Goal: Information Seeking & Learning: Check status

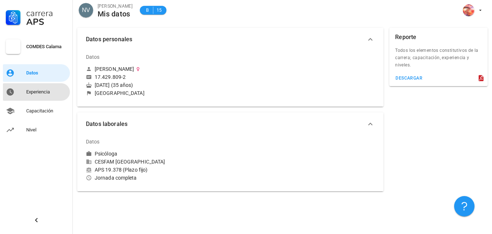
click at [51, 92] on div "Experiencia" at bounding box center [46, 92] width 41 height 6
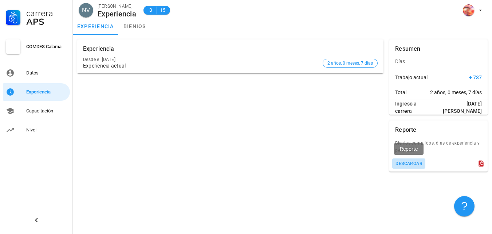
click at [417, 165] on div "descargar" at bounding box center [408, 163] width 27 height 5
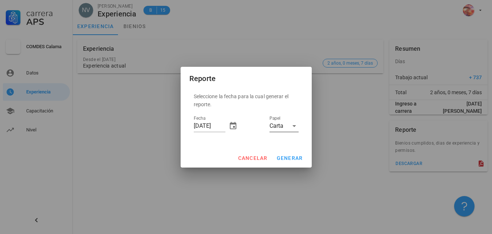
click at [289, 129] on div at bounding box center [294, 125] width 10 height 9
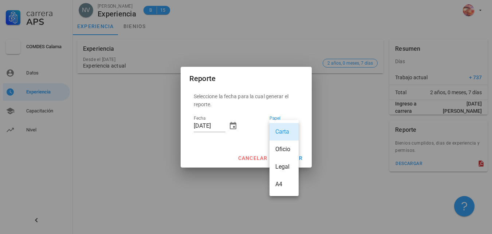
click at [340, 124] on div at bounding box center [246, 117] width 492 height 234
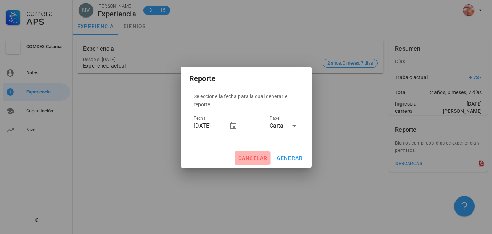
click at [253, 156] on span "cancelar" at bounding box center [253, 158] width 30 height 6
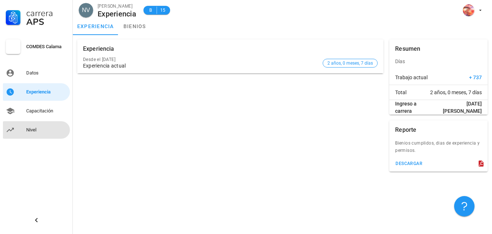
click at [33, 130] on div "Nivel" at bounding box center [46, 130] width 41 height 6
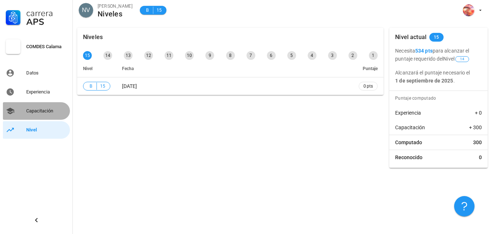
drag, startPoint x: 42, startPoint y: 106, endPoint x: 25, endPoint y: 110, distance: 17.2
drag, startPoint x: 25, startPoint y: 110, endPoint x: 13, endPoint y: 113, distance: 12.3
click at [13, 113] on icon at bounding box center [10, 110] width 9 height 9
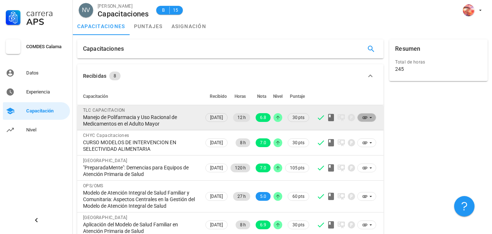
click at [371, 117] on icon at bounding box center [371, 117] width 3 height 1
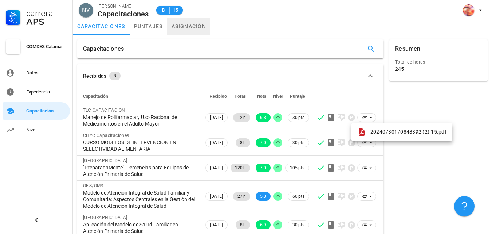
click at [190, 25] on link "asignación" at bounding box center [189, 25] width 44 height 17
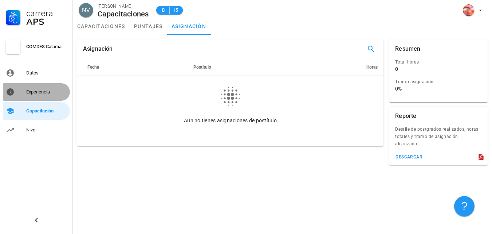
click at [38, 94] on div "Experiencia" at bounding box center [46, 92] width 41 height 6
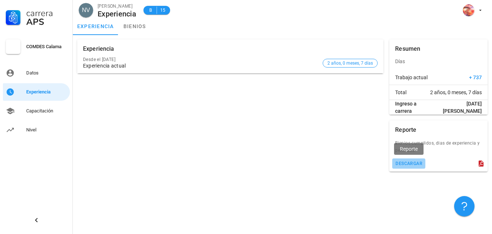
click at [408, 165] on div "descargar" at bounding box center [408, 163] width 27 height 5
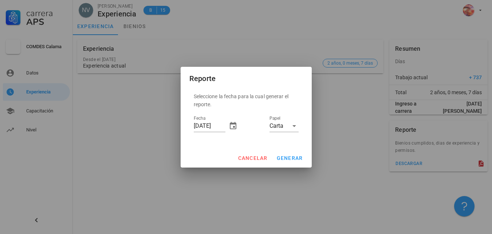
click at [337, 102] on div at bounding box center [246, 117] width 492 height 234
click at [259, 160] on span "cancelar" at bounding box center [253, 158] width 30 height 6
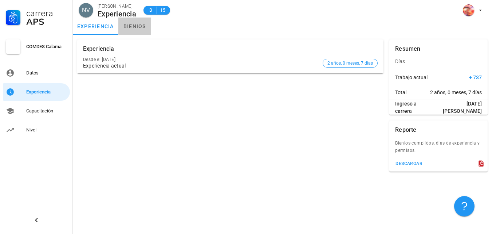
click at [130, 27] on link "bienios" at bounding box center [134, 25] width 33 height 17
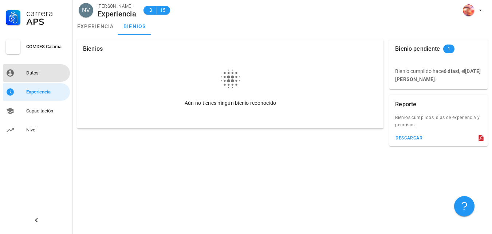
click at [40, 73] on div "Datos" at bounding box center [46, 73] width 41 height 6
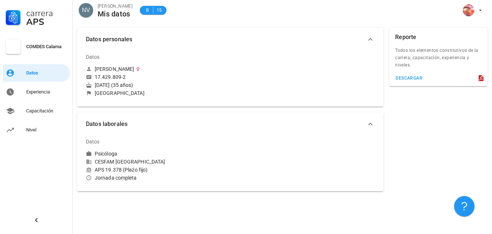
click at [44, 48] on div "COMDES Calama" at bounding box center [46, 47] width 41 height 6
click at [409, 76] on div "descargar" at bounding box center [408, 77] width 27 height 5
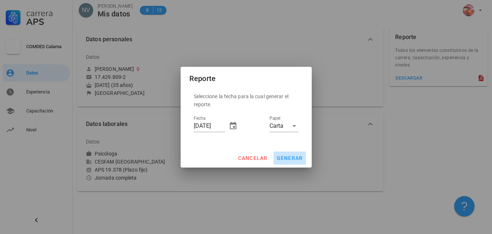
click at [285, 157] on span "generar" at bounding box center [290, 158] width 27 height 6
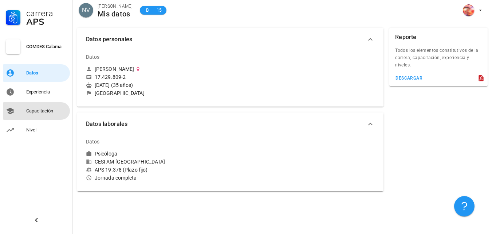
click at [40, 110] on div "Capacitación" at bounding box center [46, 111] width 41 height 6
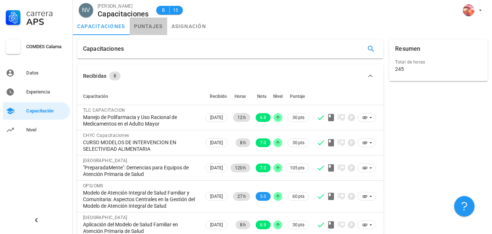
click at [144, 27] on link "puntajes" at bounding box center [149, 25] width 38 height 17
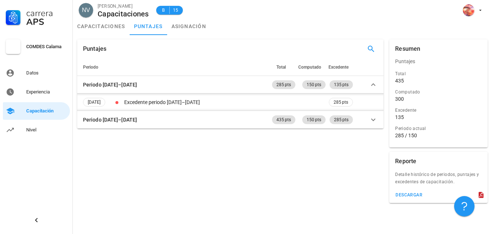
click at [340, 70] on th "Excedente" at bounding box center [340, 66] width 27 height 17
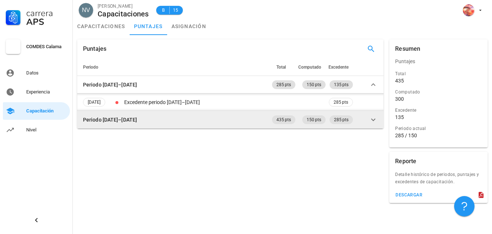
click at [374, 120] on icon at bounding box center [373, 119] width 4 height 3
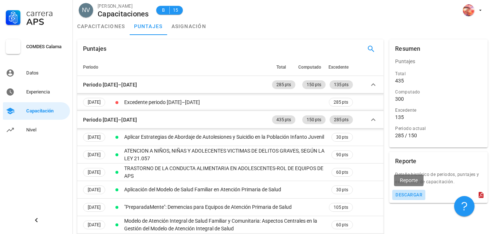
click at [415, 195] on div "descargar" at bounding box center [408, 194] width 27 height 5
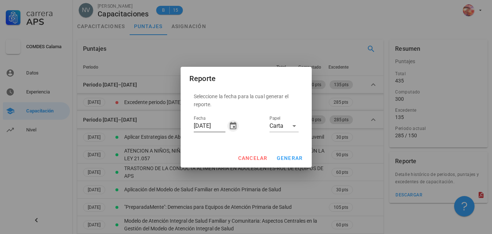
click at [232, 125] on icon "button" at bounding box center [233, 125] width 9 height 9
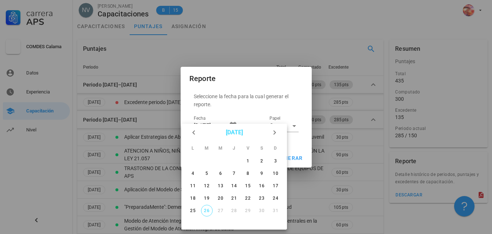
click at [232, 125] on button "[DATE]" at bounding box center [234, 132] width 23 height 15
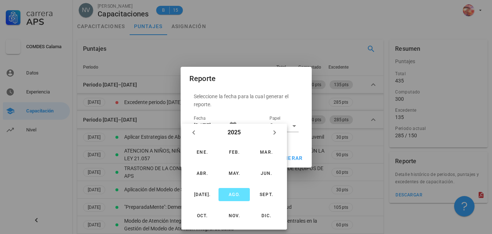
click at [49, 174] on div at bounding box center [246, 117] width 492 height 234
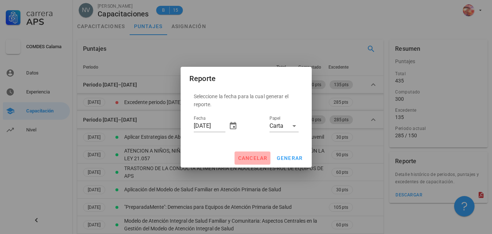
click at [254, 159] on span "cancelar" at bounding box center [253, 158] width 30 height 6
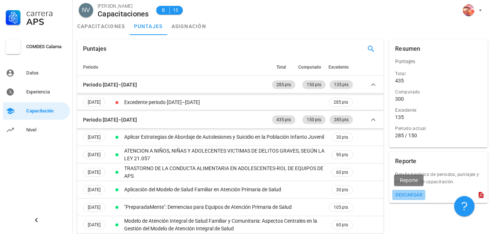
click at [409, 191] on button "descargar" at bounding box center [408, 195] width 33 height 10
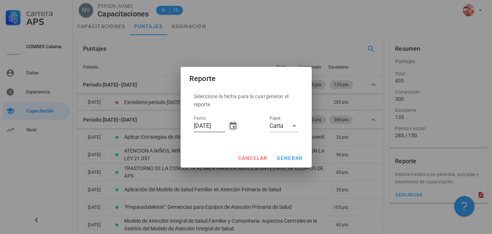
click at [233, 124] on icon "button" at bounding box center [233, 125] width 7 height 7
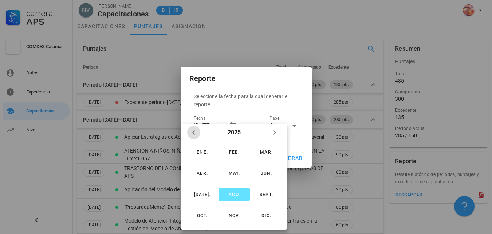
click at [194, 129] on icon "Año anterior" at bounding box center [194, 132] width 9 height 9
click at [198, 151] on div "ene." at bounding box center [202, 151] width 20 height 5
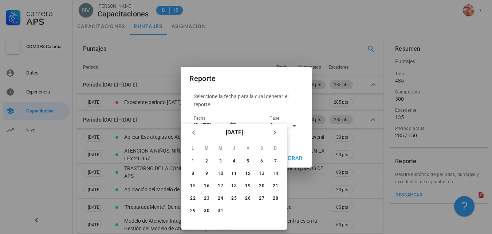
click at [284, 114] on div "Fecha [DATE] Papel Carta" at bounding box center [246, 127] width 105 height 26
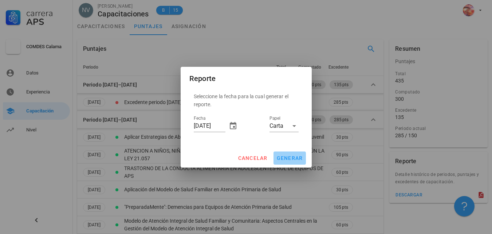
click at [282, 156] on span "generar" at bounding box center [290, 158] width 27 height 6
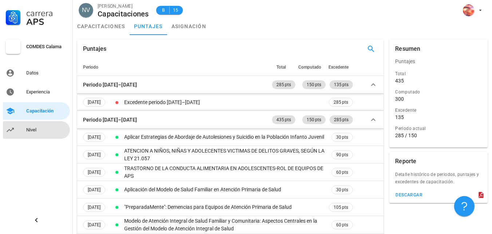
click at [45, 130] on div "Nivel" at bounding box center [46, 130] width 41 height 6
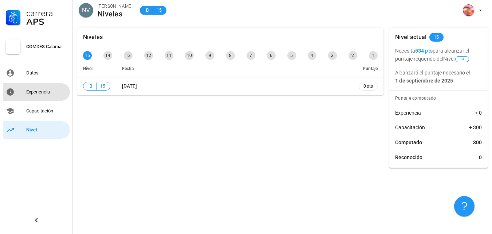
click at [31, 94] on div "Experiencia" at bounding box center [46, 92] width 41 height 6
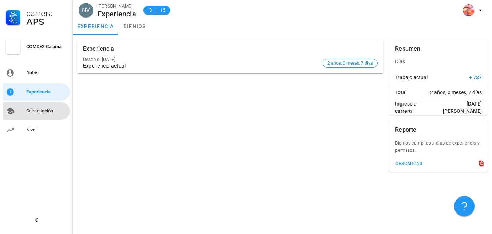
click at [35, 108] on div "Capacitación" at bounding box center [46, 111] width 41 height 6
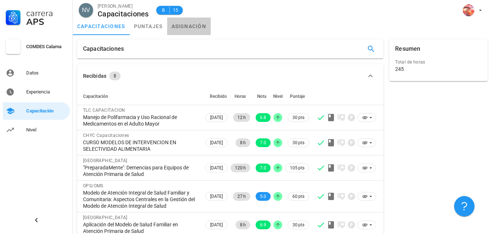
click at [181, 29] on link "asignación" at bounding box center [189, 25] width 44 height 17
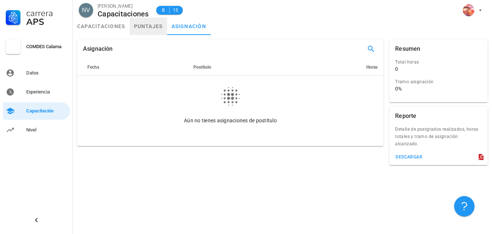
click at [145, 22] on link "puntajes" at bounding box center [149, 25] width 38 height 17
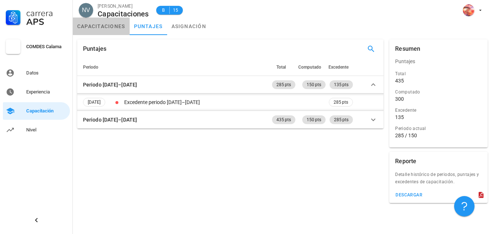
click at [100, 29] on link "capacitaciones" at bounding box center [101, 25] width 57 height 17
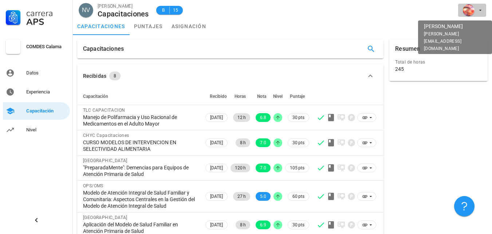
click at [473, 15] on div "avatar" at bounding box center [469, 10] width 12 height 12
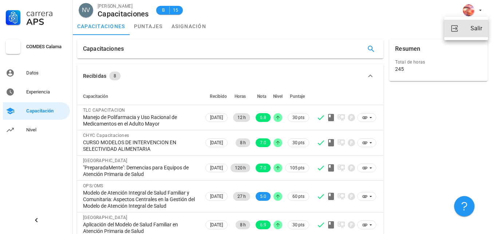
click at [474, 30] on div "Salir" at bounding box center [477, 28] width 12 height 15
